Goal: Information Seeking & Learning: Understand process/instructions

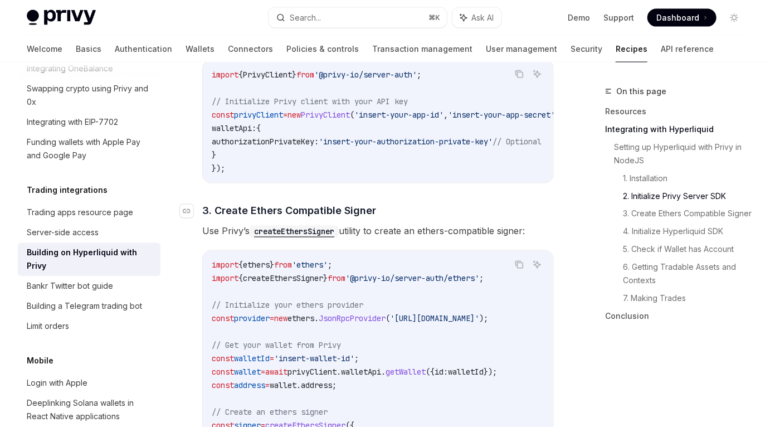
scroll to position [744, 0]
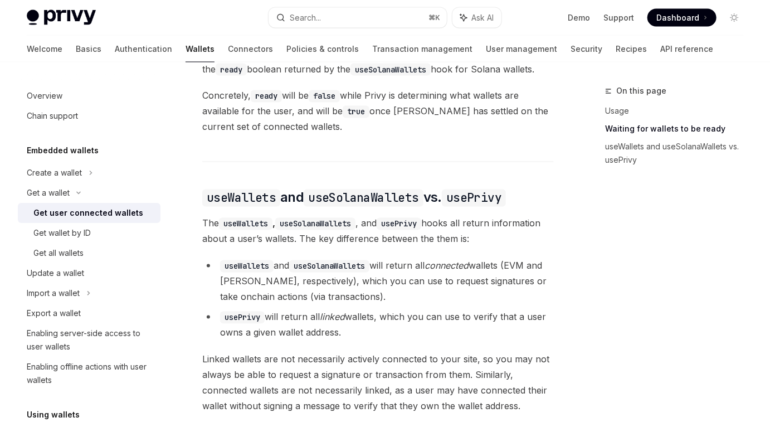
scroll to position [885, 0]
click at [79, 171] on div "Create a wallet" at bounding box center [54, 172] width 55 height 13
type textarea "*"
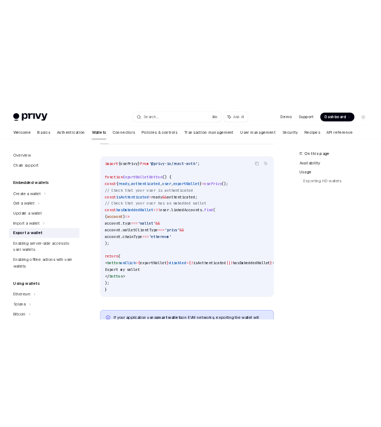
scroll to position [739, 0]
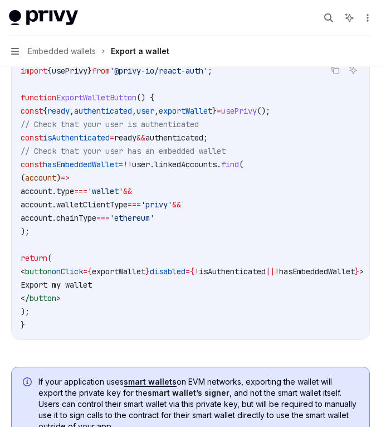
type textarea "*"
